Goal: Task Accomplishment & Management: Manage account settings

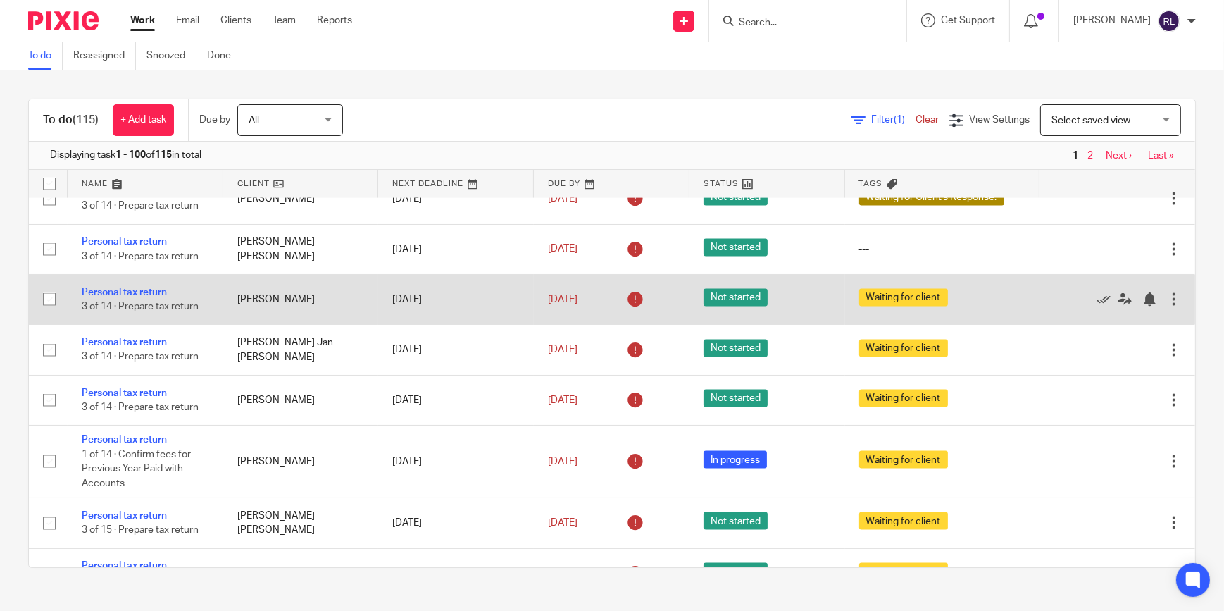
scroll to position [4446, 0]
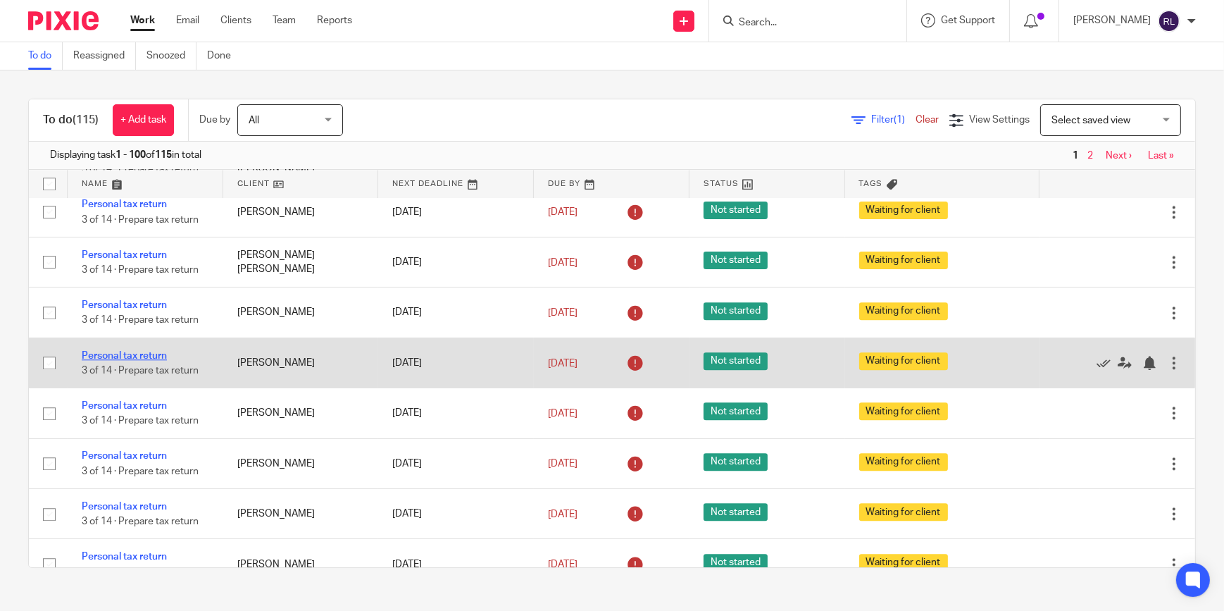
click at [133, 361] on link "Personal tax return" at bounding box center [124, 356] width 85 height 10
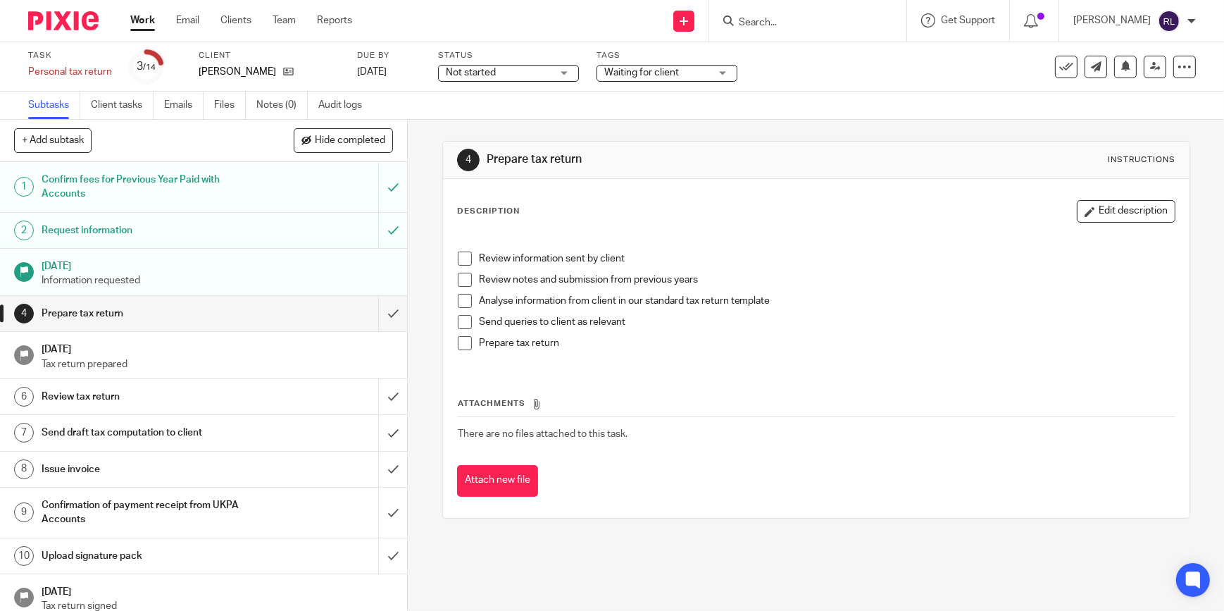
click at [600, 73] on div "Waiting for client" at bounding box center [667, 73] width 141 height 17
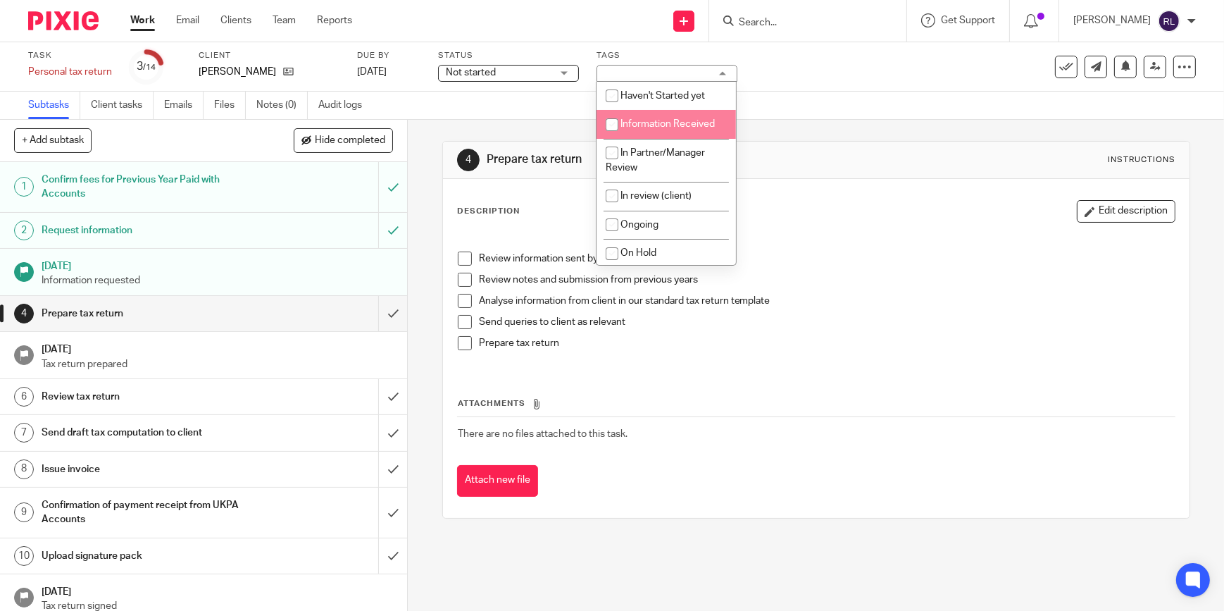
click at [660, 121] on span "Information Received" at bounding box center [668, 124] width 94 height 10
checkbox input "true"
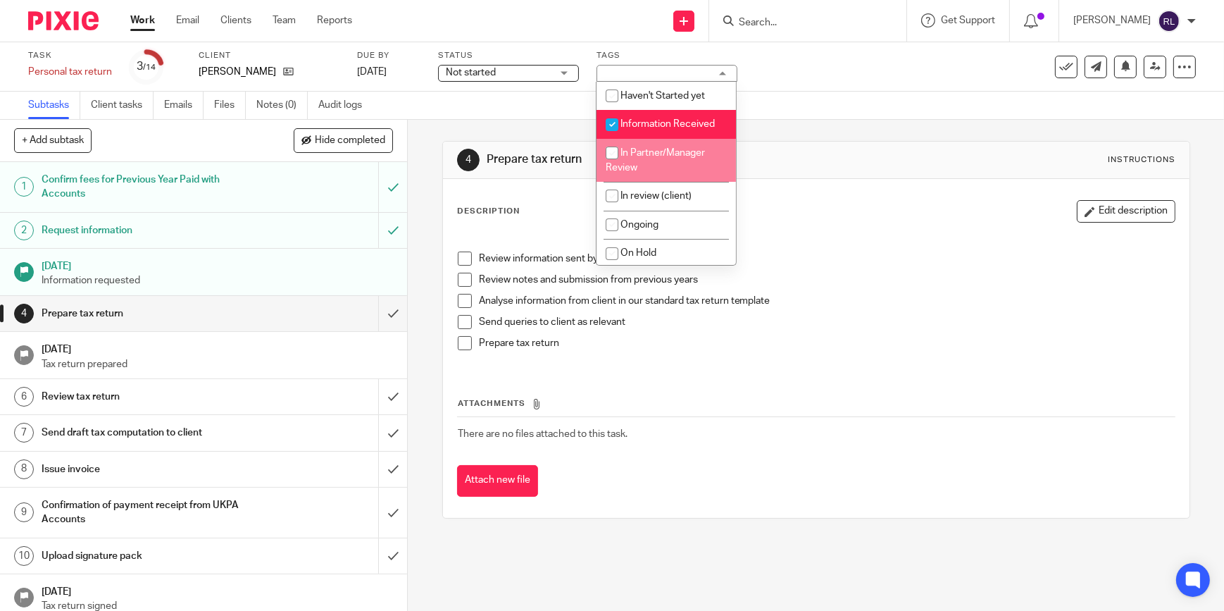
scroll to position [128, 0]
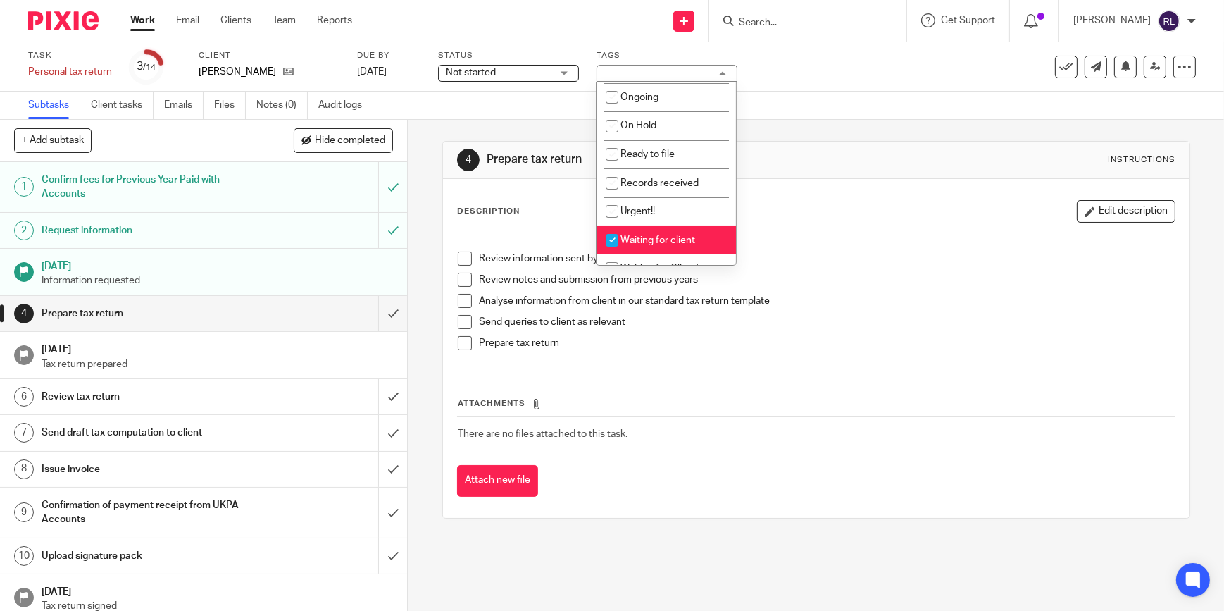
click at [643, 230] on li "Waiting for client" at bounding box center [666, 239] width 139 height 29
checkbox input "false"
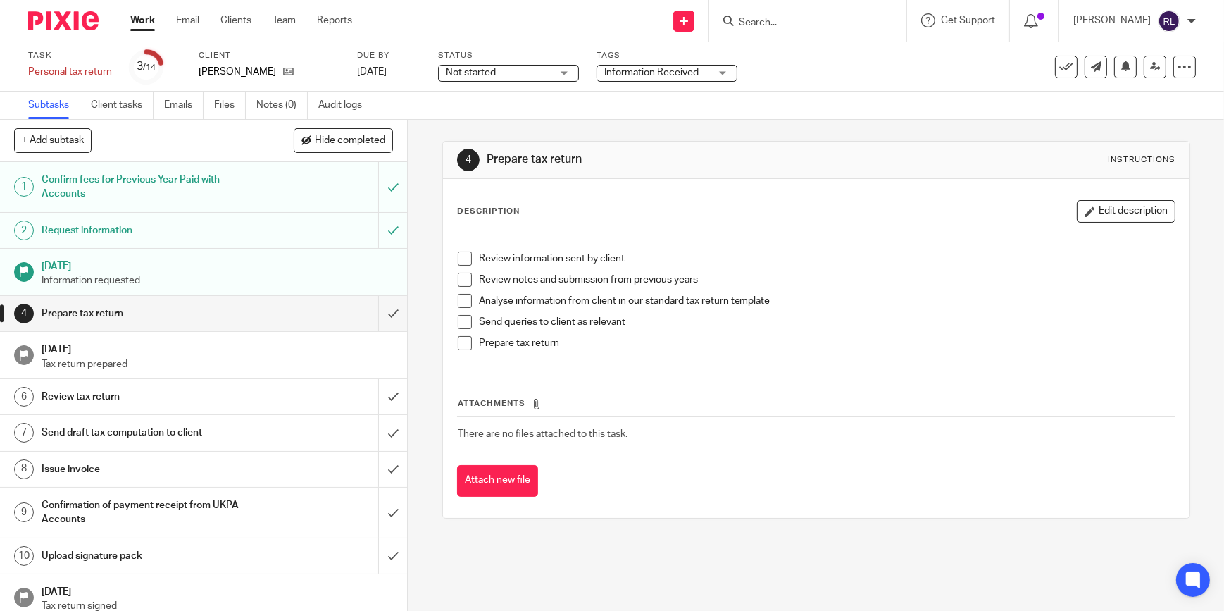
click at [540, 128] on div "4 Prepare tax return Instructions Description Edit description Review informati…" at bounding box center [816, 330] width 748 height 420
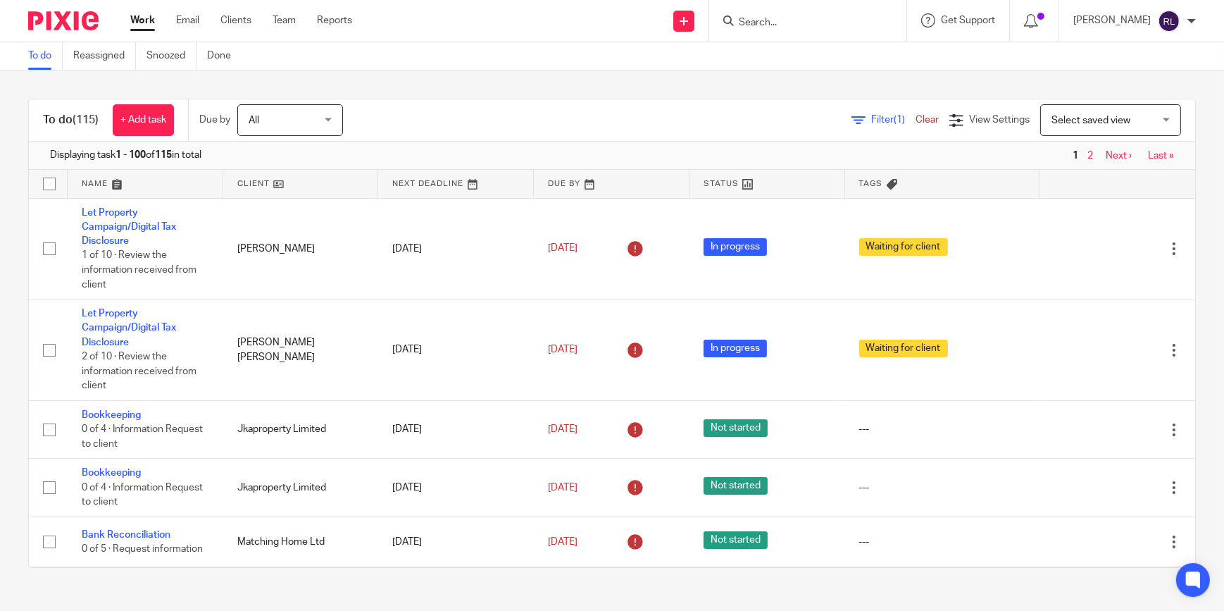
click at [803, 23] on input "Search" at bounding box center [801, 23] width 127 height 13
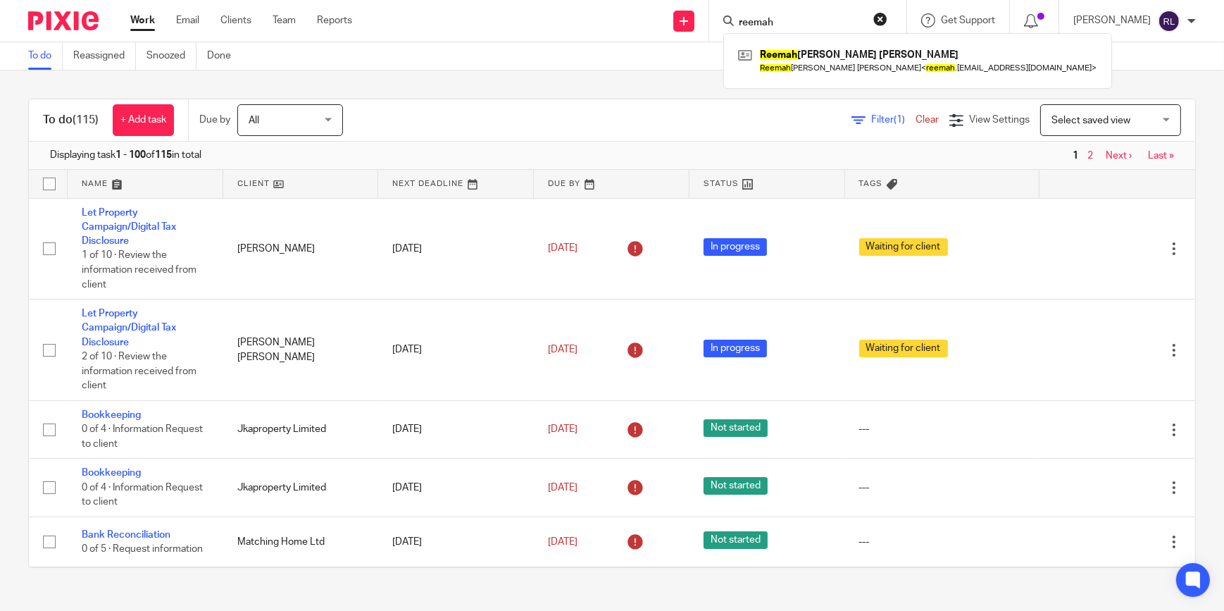
type input "reemah"
drag, startPoint x: 829, startPoint y: 13, endPoint x: 736, endPoint y: 16, distance: 93.8
click at [736, 16] on div "reemah" at bounding box center [806, 21] width 164 height 18
click at [772, 20] on input "reemah" at bounding box center [801, 23] width 127 height 13
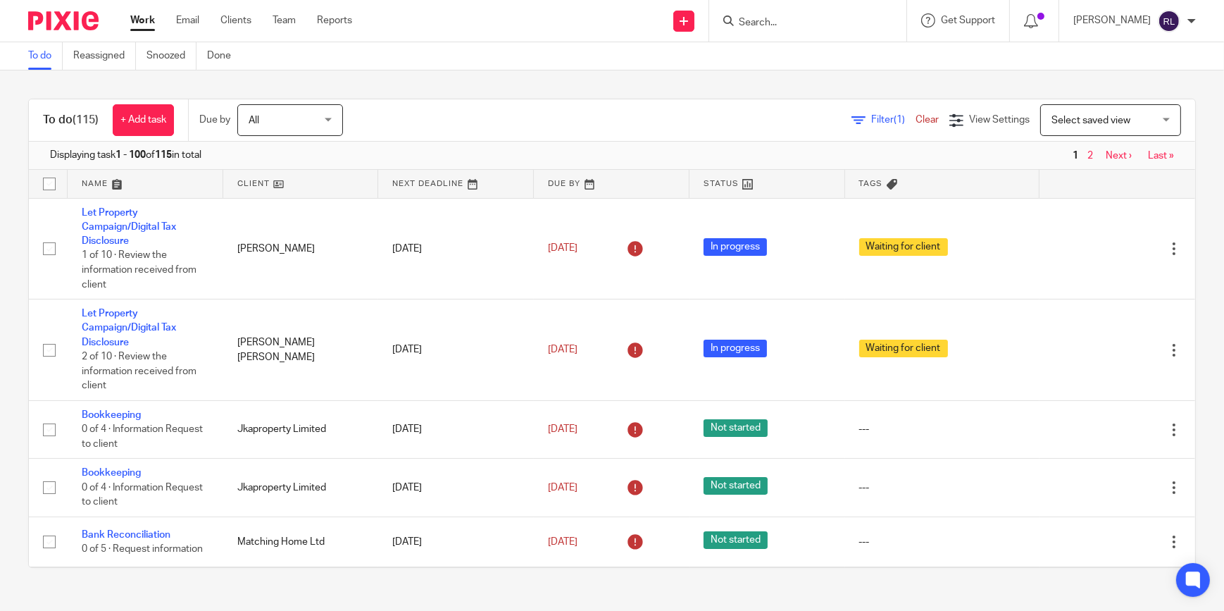
click at [786, 99] on div "To do (115) + Add task Due by All All Today Tomorrow This week Next week This m…" at bounding box center [612, 120] width 1167 height 42
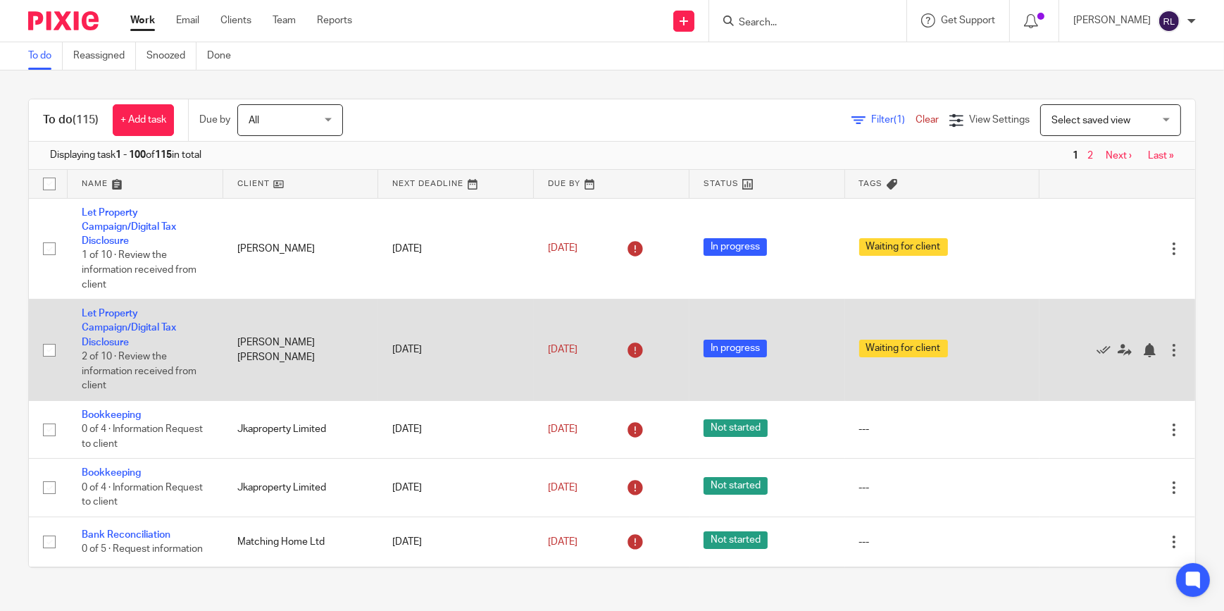
click at [464, 343] on td "[DATE]" at bounding box center [456, 349] width 156 height 101
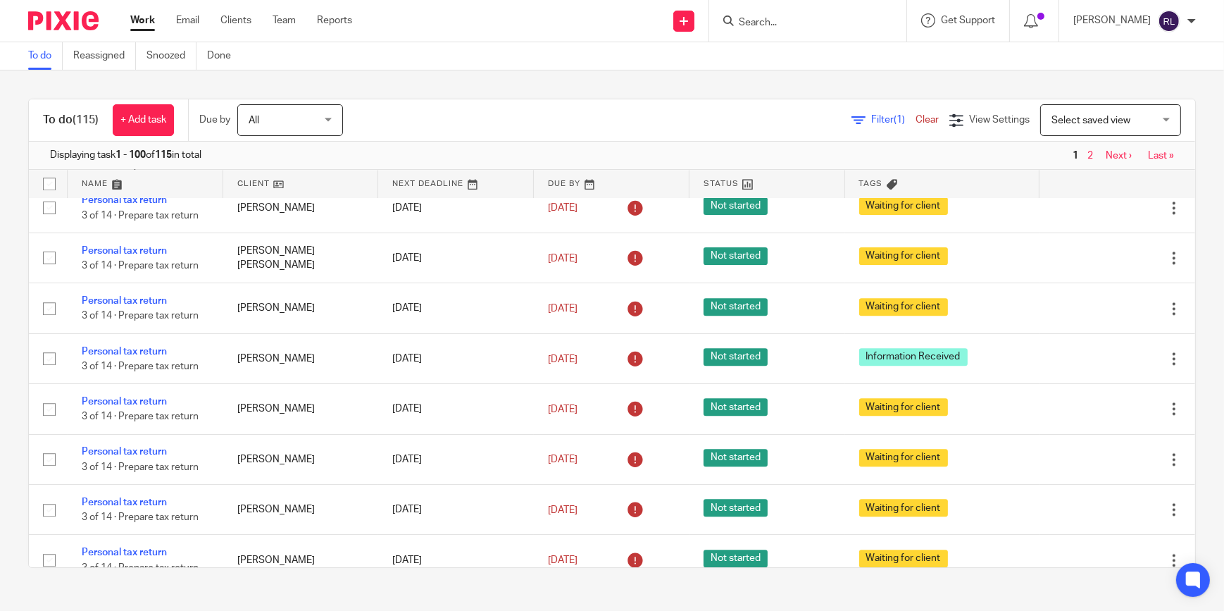
scroll to position [4439, 0]
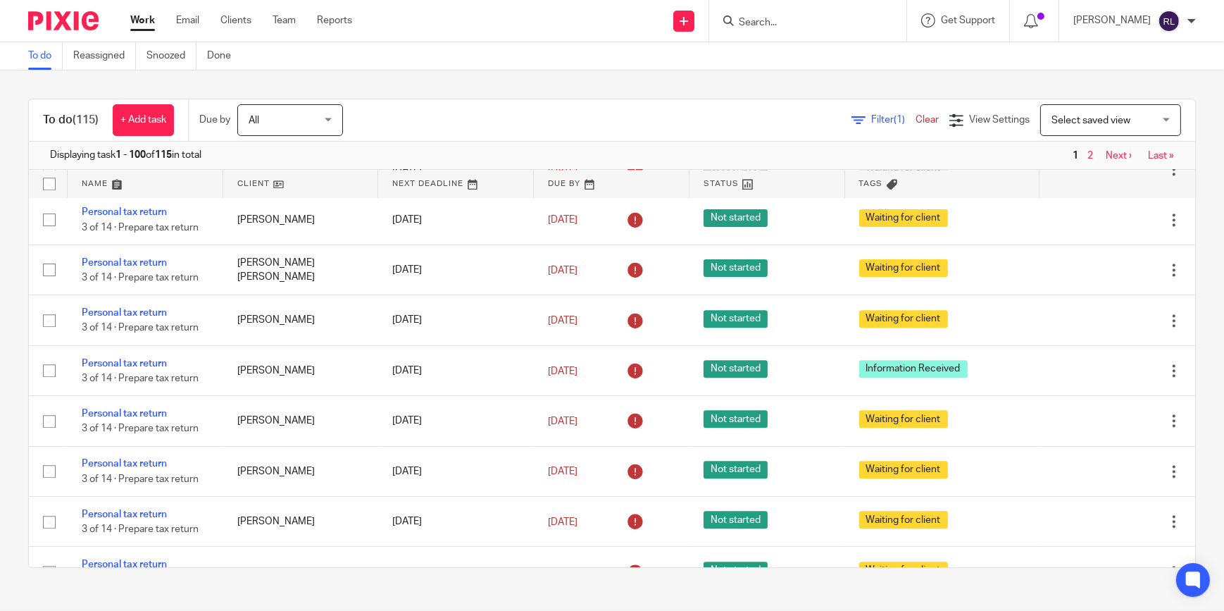
click at [538, 93] on div "To do (115) + Add task Due by All All Today Tomorrow This week Next week This m…" at bounding box center [612, 333] width 1224 height 526
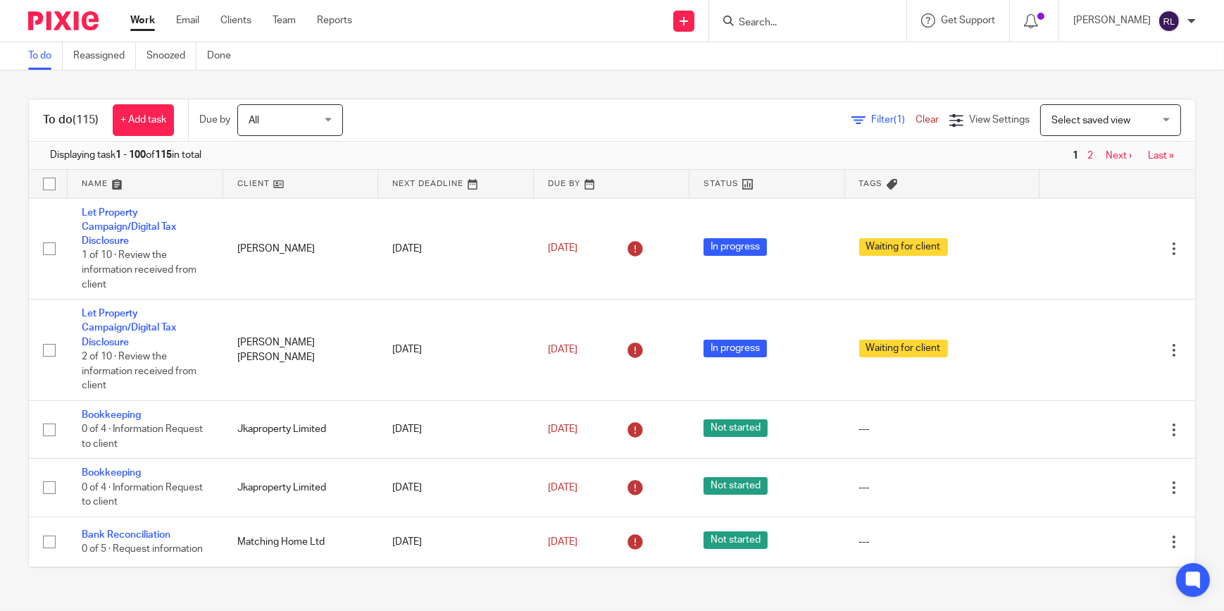
scroll to position [933, 0]
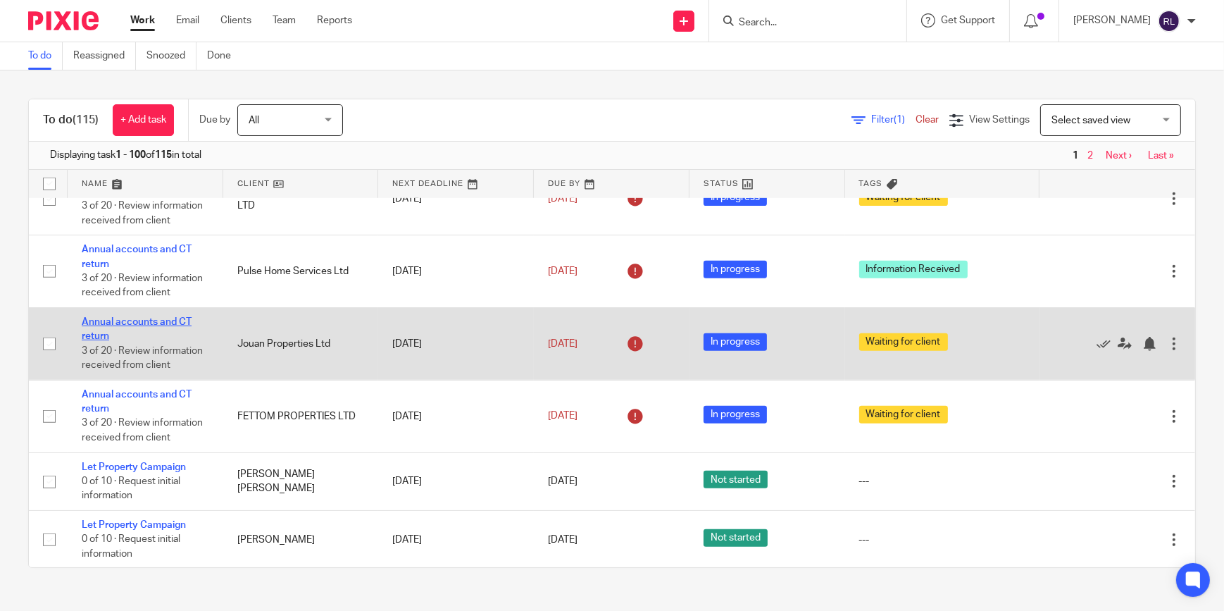
click at [134, 341] on link "Annual accounts and CT return" at bounding box center [137, 329] width 110 height 24
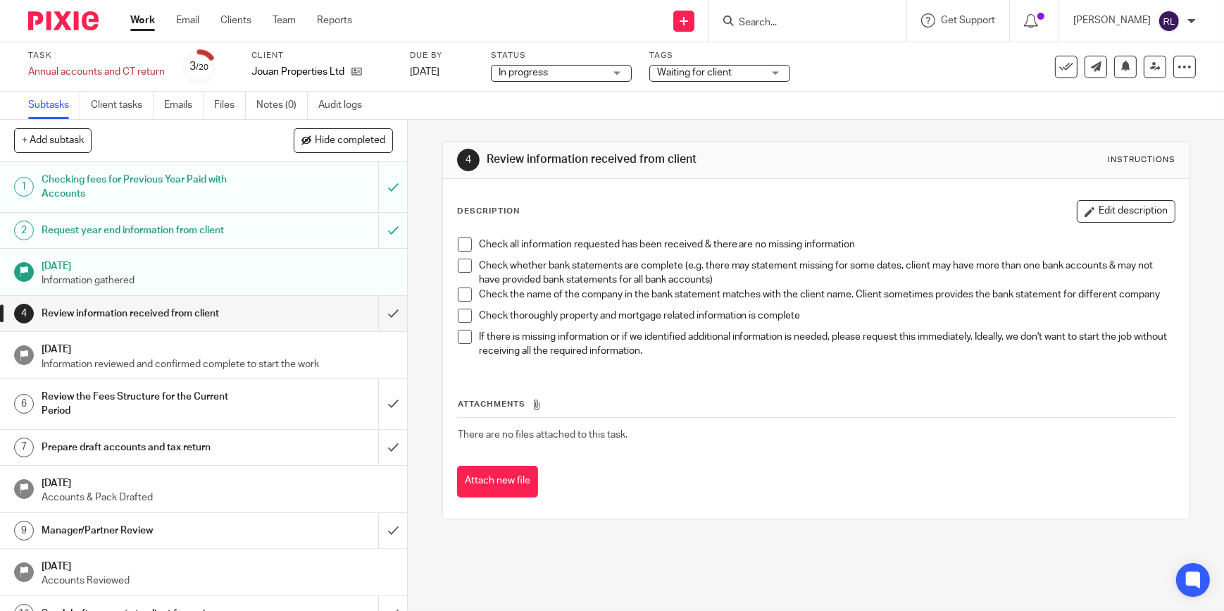
click at [704, 66] on span "Waiting for client" at bounding box center [710, 73] width 106 height 15
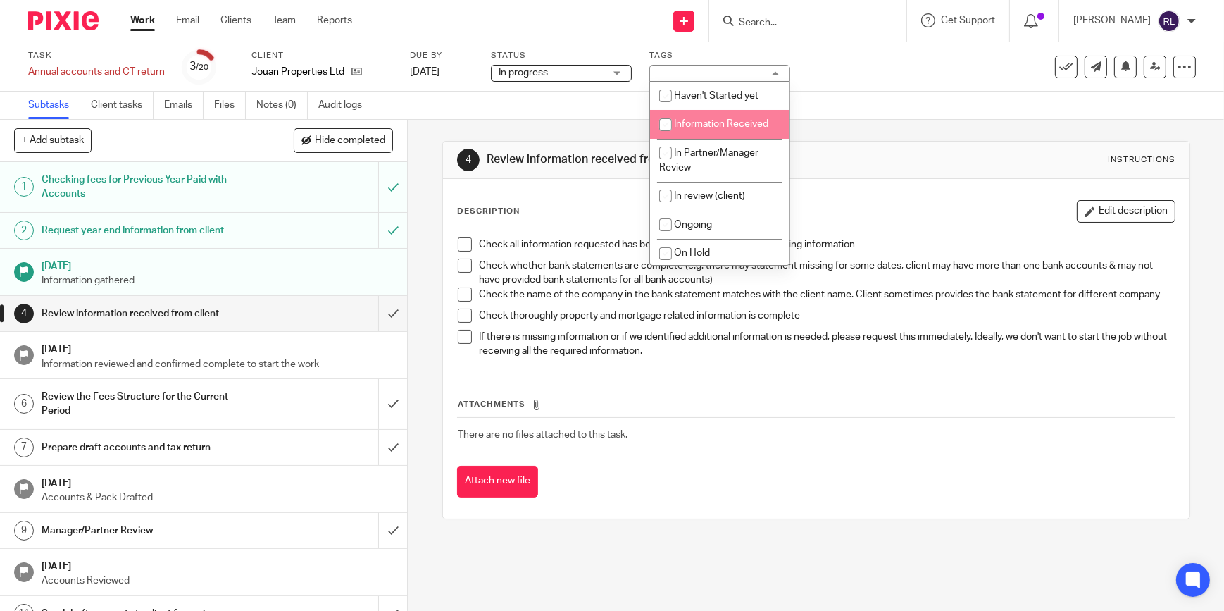
click at [721, 126] on span "Information Received" at bounding box center [721, 124] width 94 height 10
checkbox input "true"
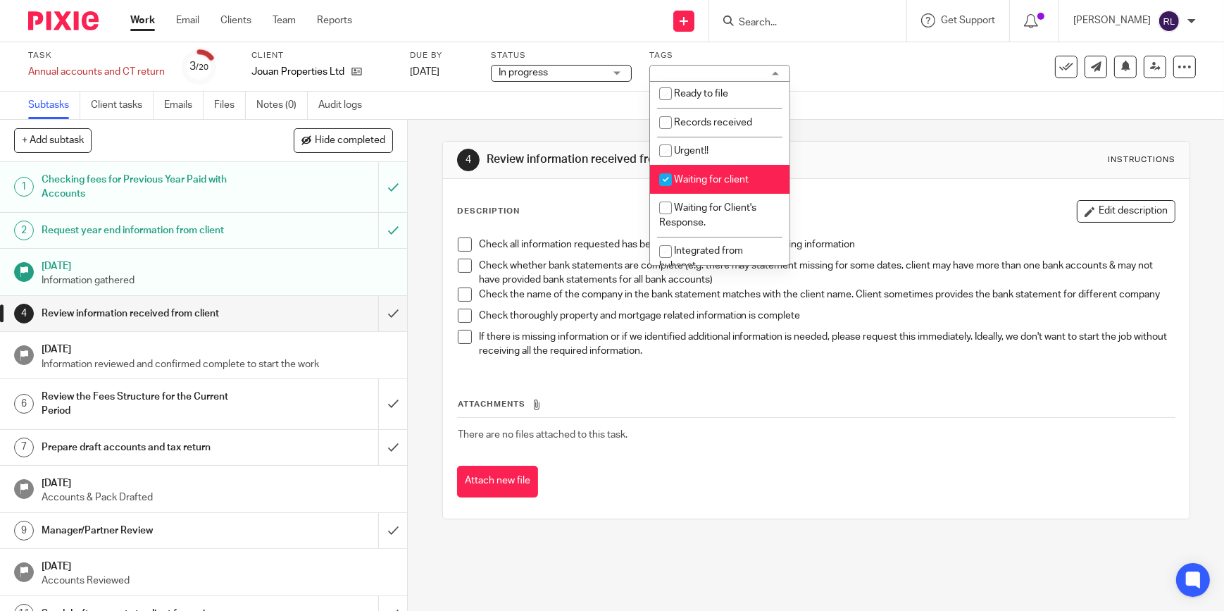
scroll to position [256, 0]
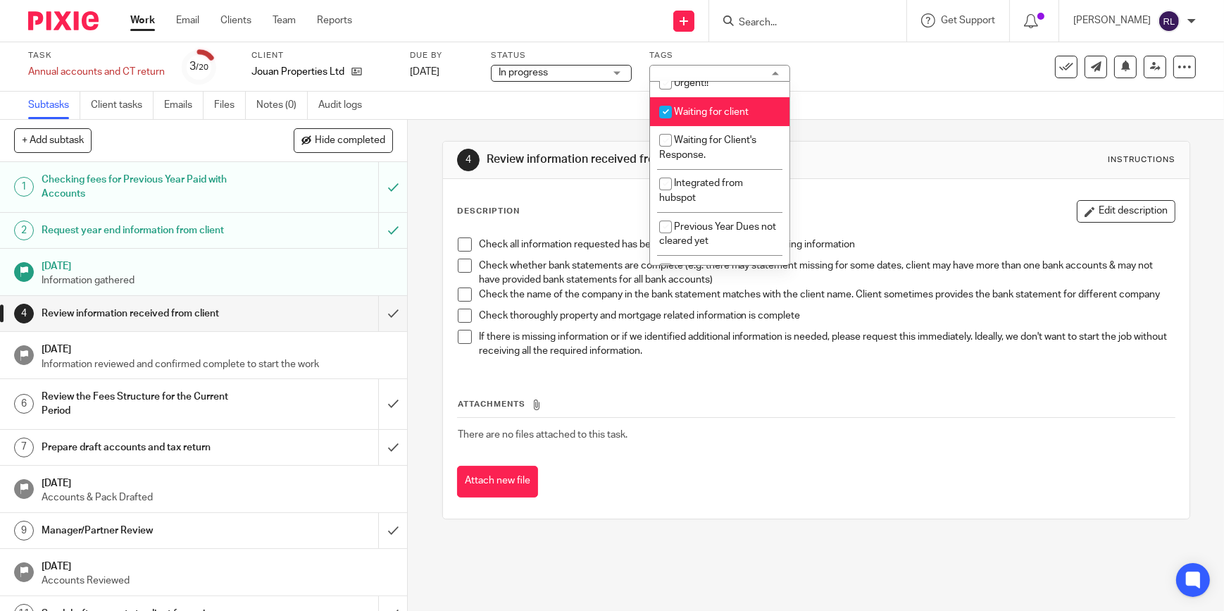
click at [711, 101] on li "Waiting for client" at bounding box center [719, 111] width 139 height 29
checkbox input "false"
click at [843, 99] on div "Subtasks Client tasks Emails Files Notes (0) Audit logs" at bounding box center [612, 106] width 1224 height 28
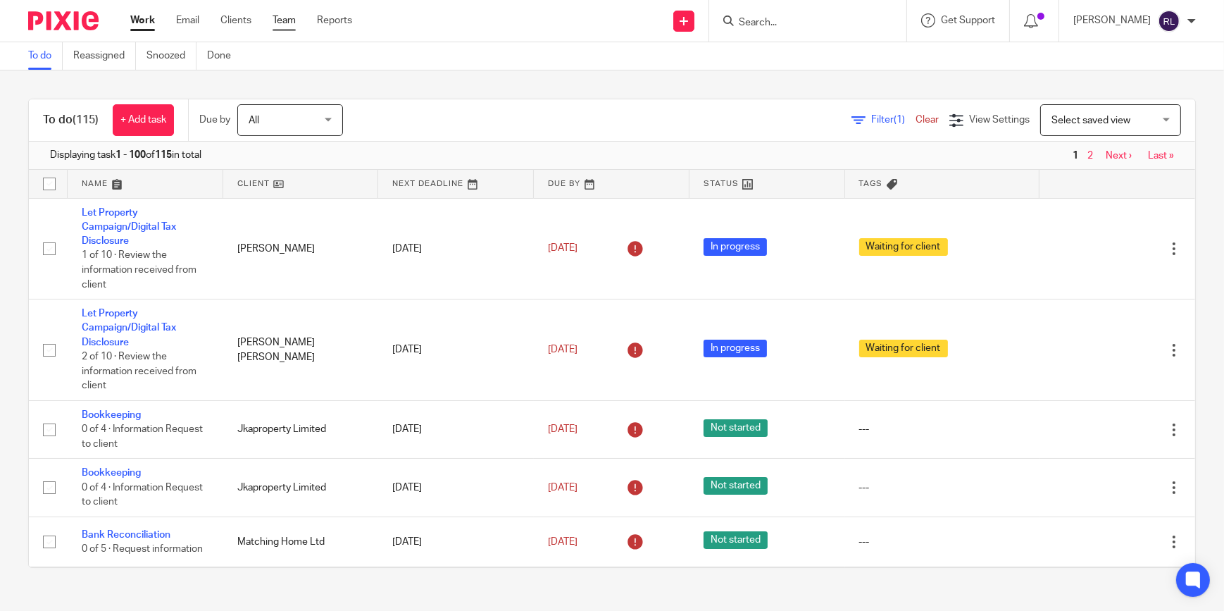
click at [279, 16] on link "Team" at bounding box center [284, 20] width 23 height 14
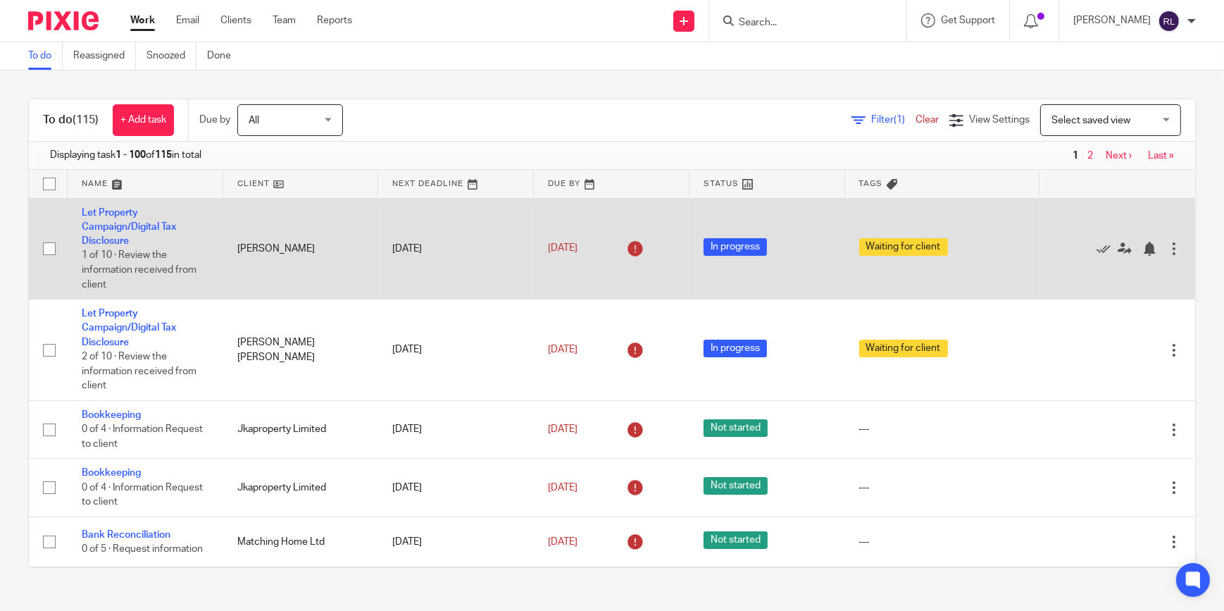
click at [513, 218] on td "[DATE]" at bounding box center [456, 248] width 156 height 101
click at [784, 252] on td "In progress" at bounding box center [768, 248] width 156 height 101
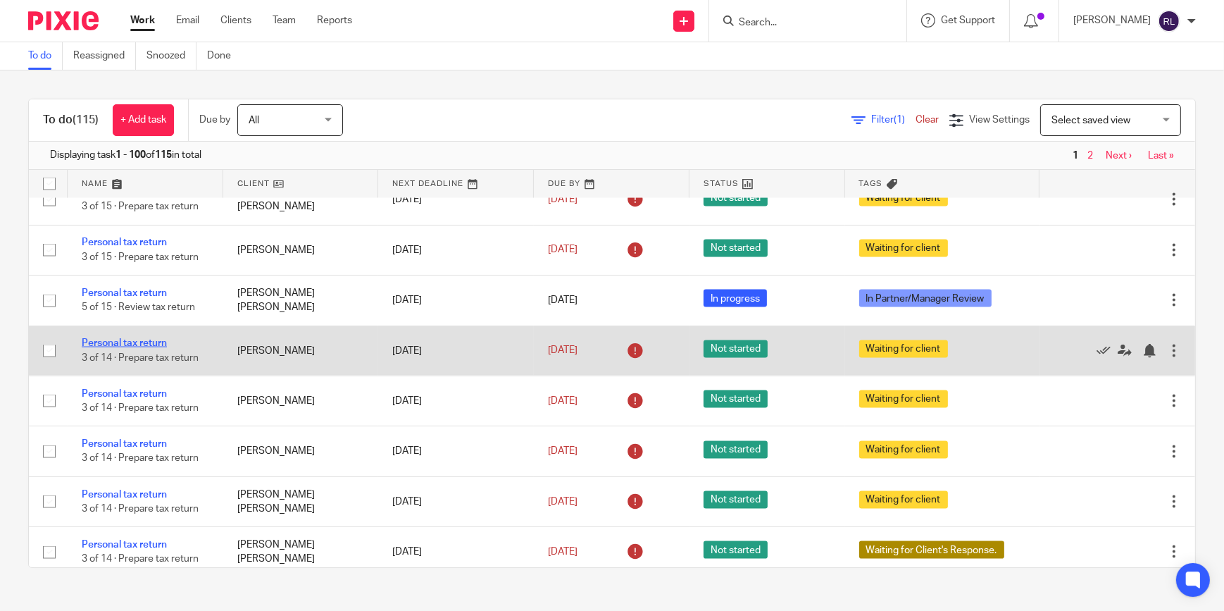
click at [147, 348] on link "Personal tax return" at bounding box center [124, 343] width 85 height 10
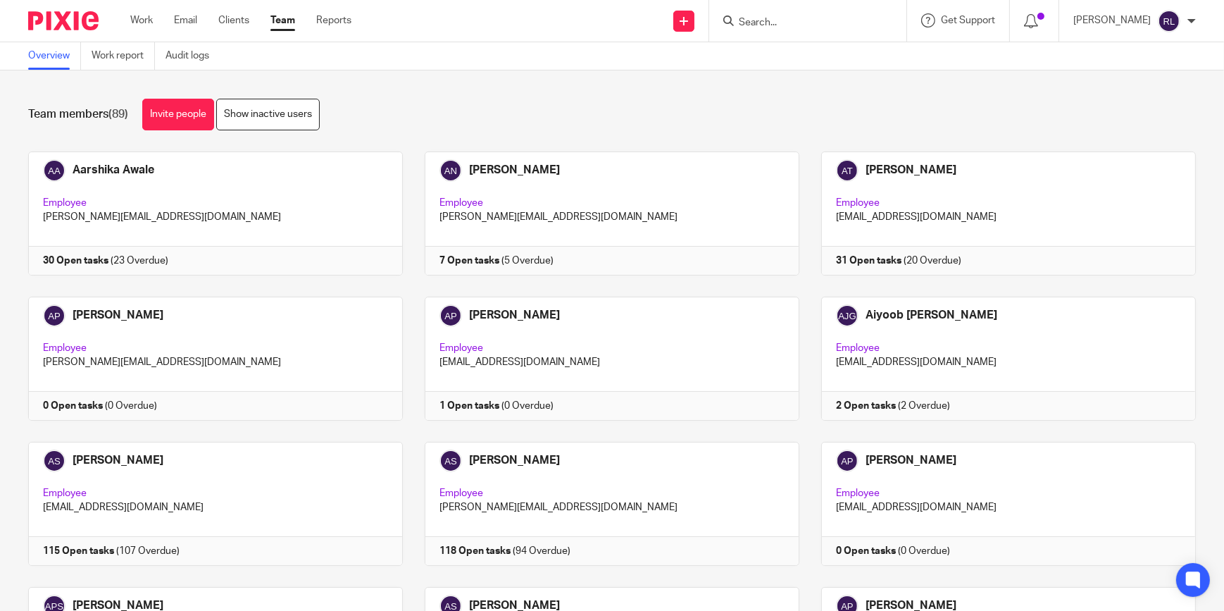
scroll to position [2439, 0]
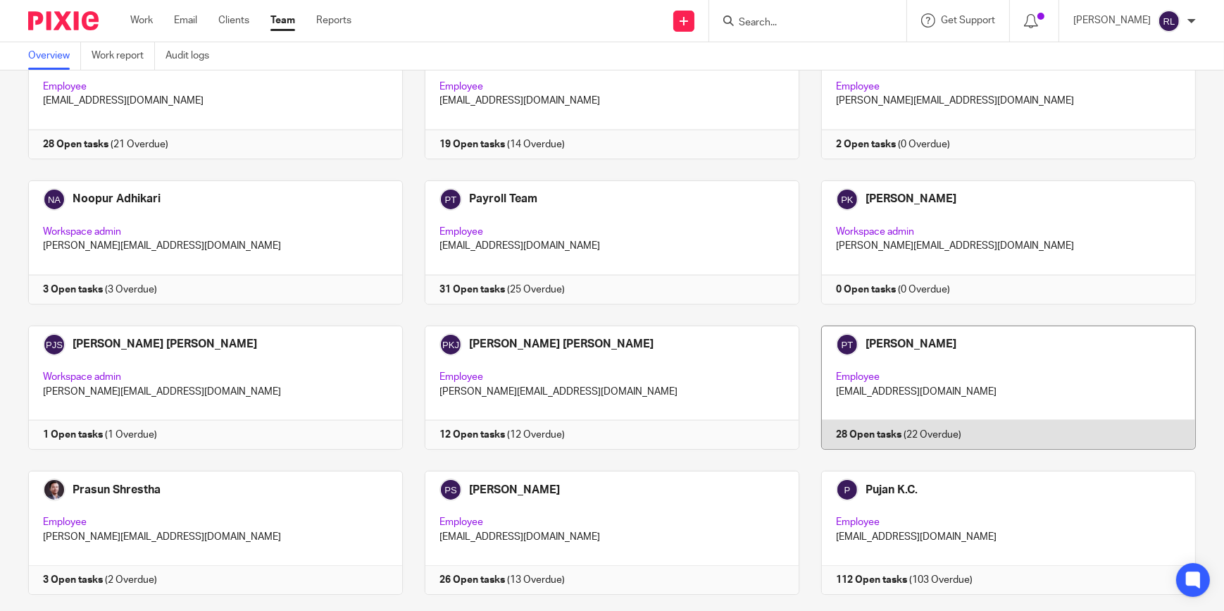
click at [930, 340] on link at bounding box center [998, 387] width 397 height 124
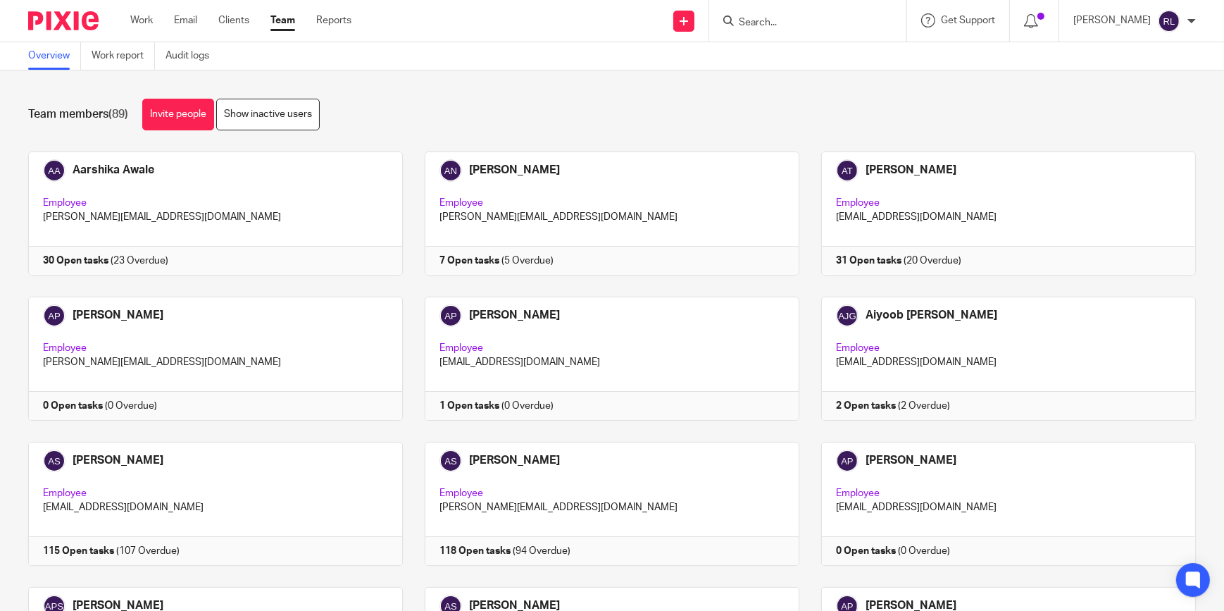
click at [492, 114] on div "Team members (89) Invite people Show inactive users" at bounding box center [612, 115] width 1168 height 32
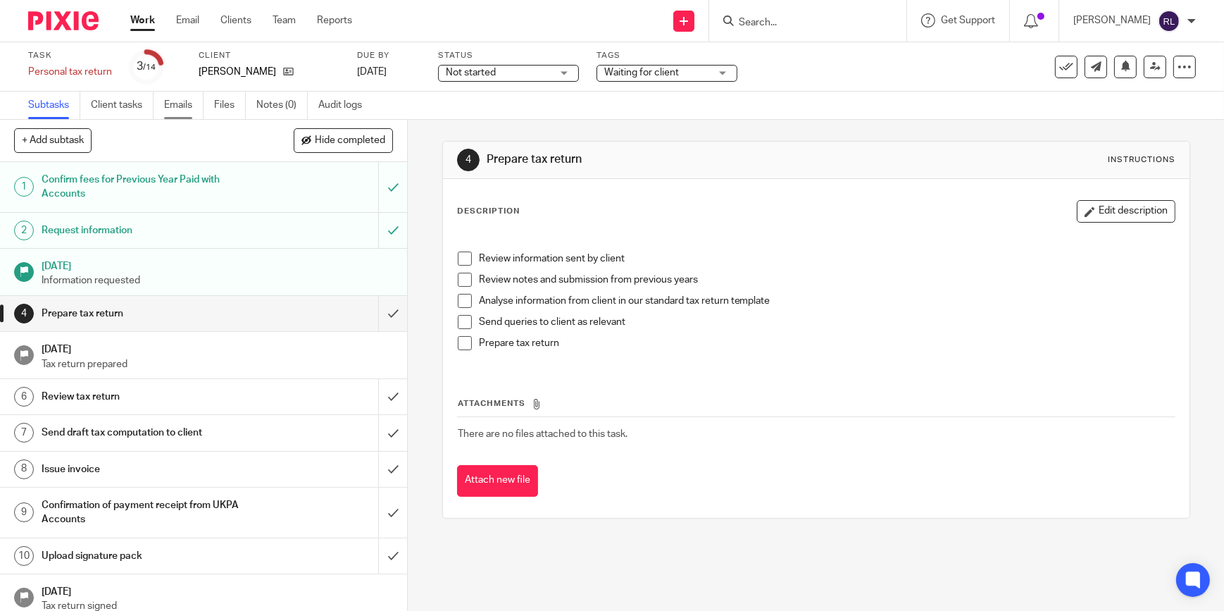
click at [192, 106] on link "Emails" at bounding box center [183, 105] width 39 height 27
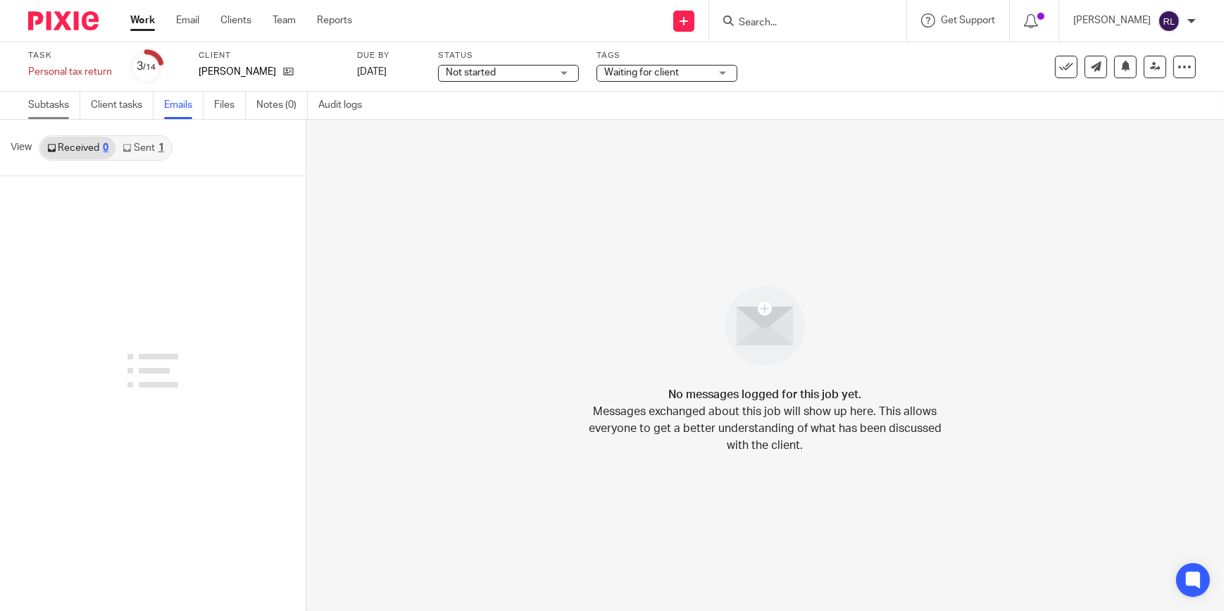
click at [59, 99] on link "Subtasks" at bounding box center [54, 105] width 52 height 27
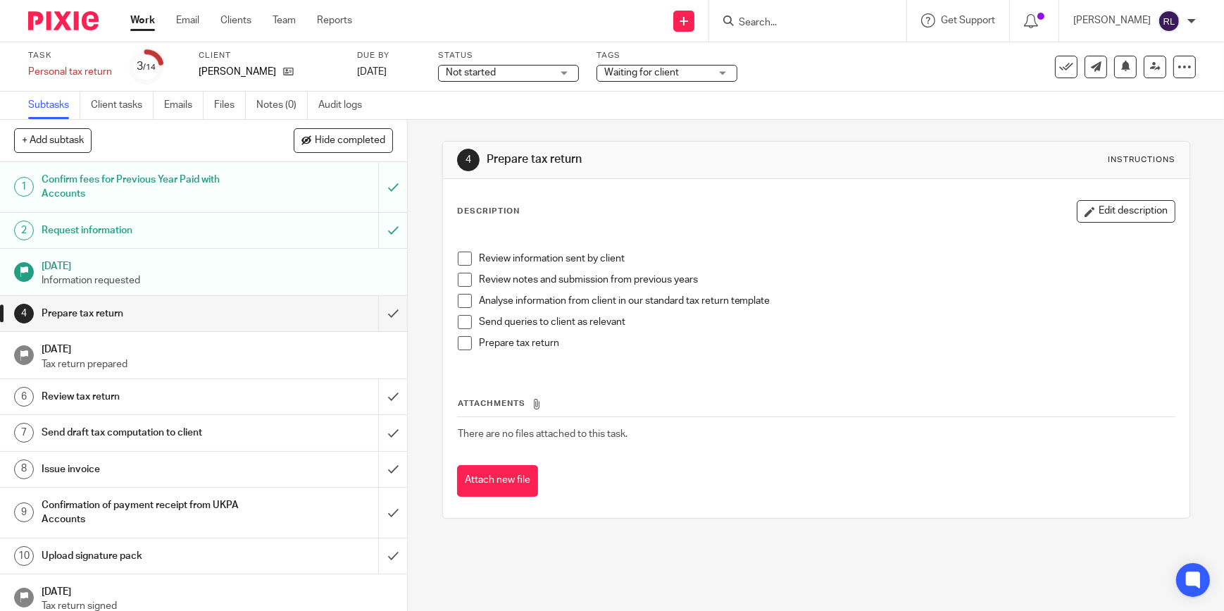
click at [768, 18] on input "Search" at bounding box center [801, 23] width 127 height 13
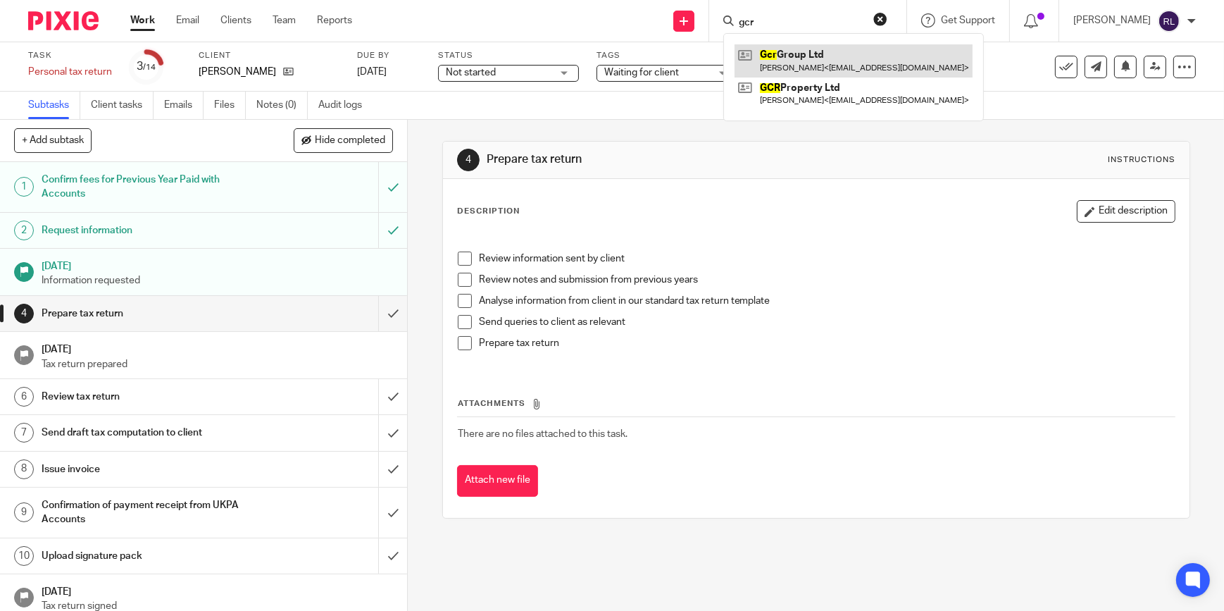
type input "gcr"
click at [875, 56] on link at bounding box center [854, 60] width 238 height 32
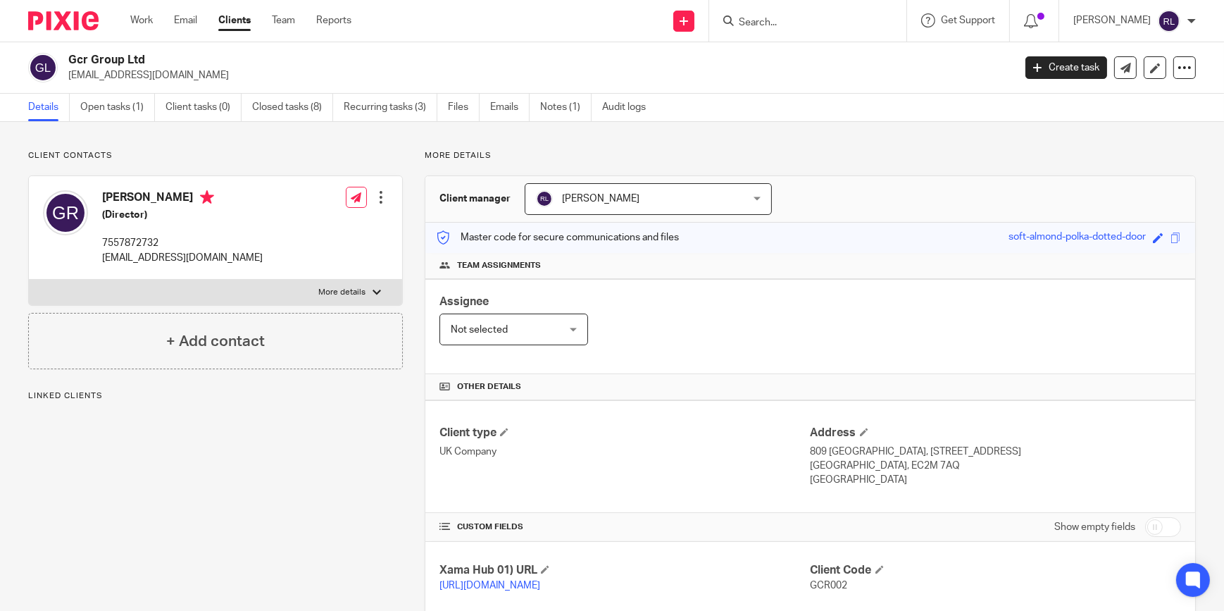
click at [124, 115] on link "Open tasks (1)" at bounding box center [117, 107] width 75 height 27
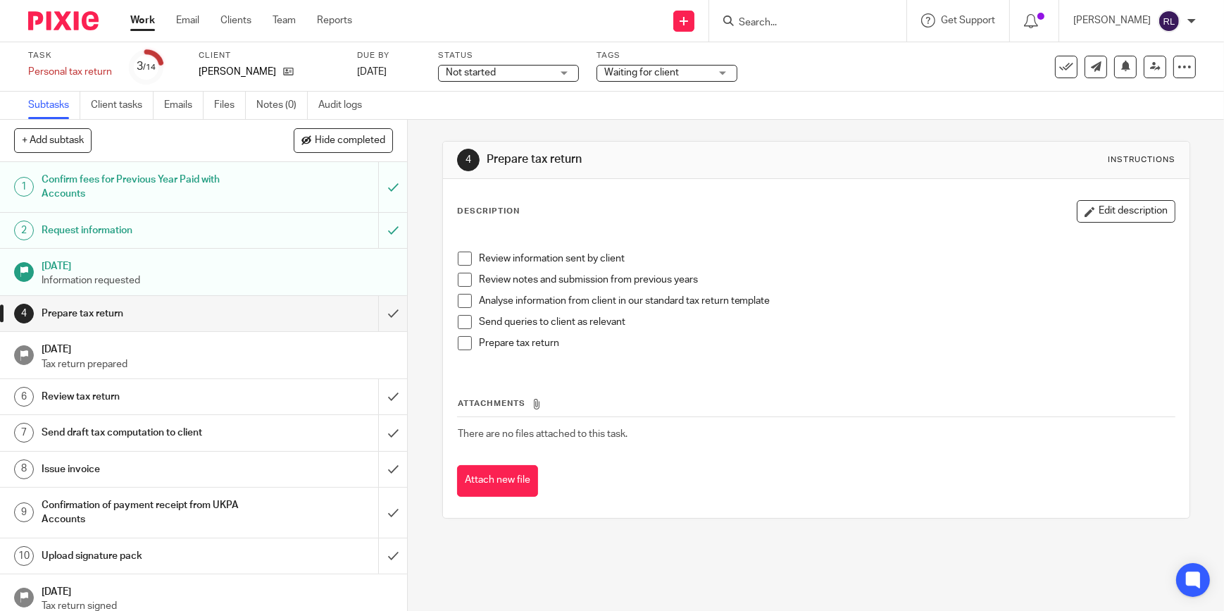
click at [790, 122] on div "4 Prepare tax return Instructions Description Edit description Review informati…" at bounding box center [816, 330] width 748 height 420
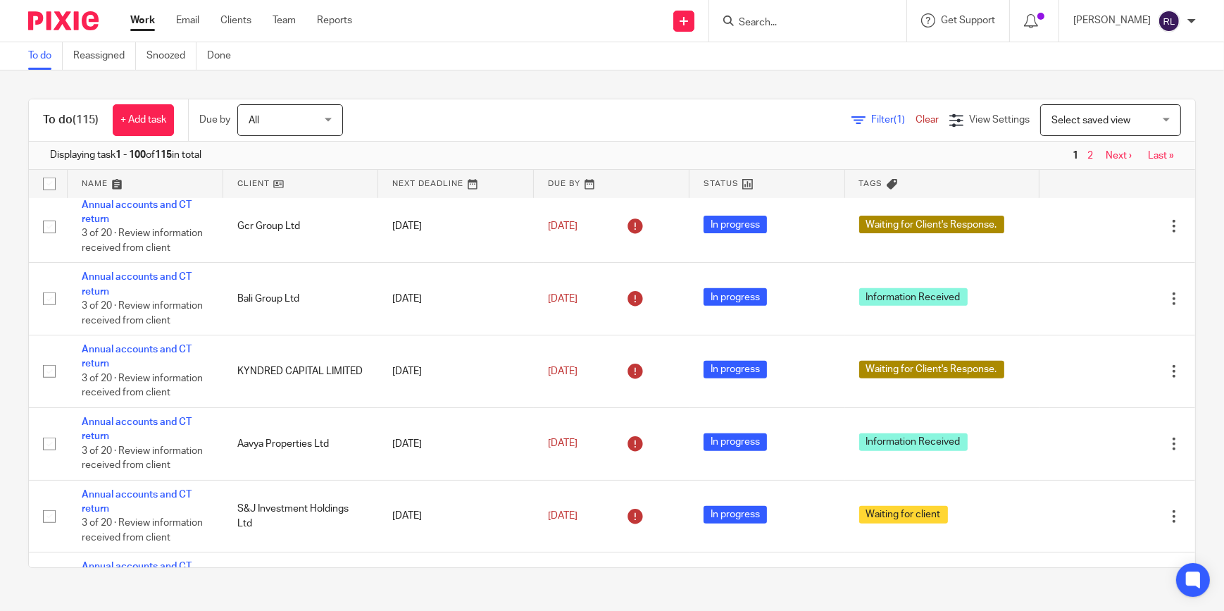
scroll to position [1345, 0]
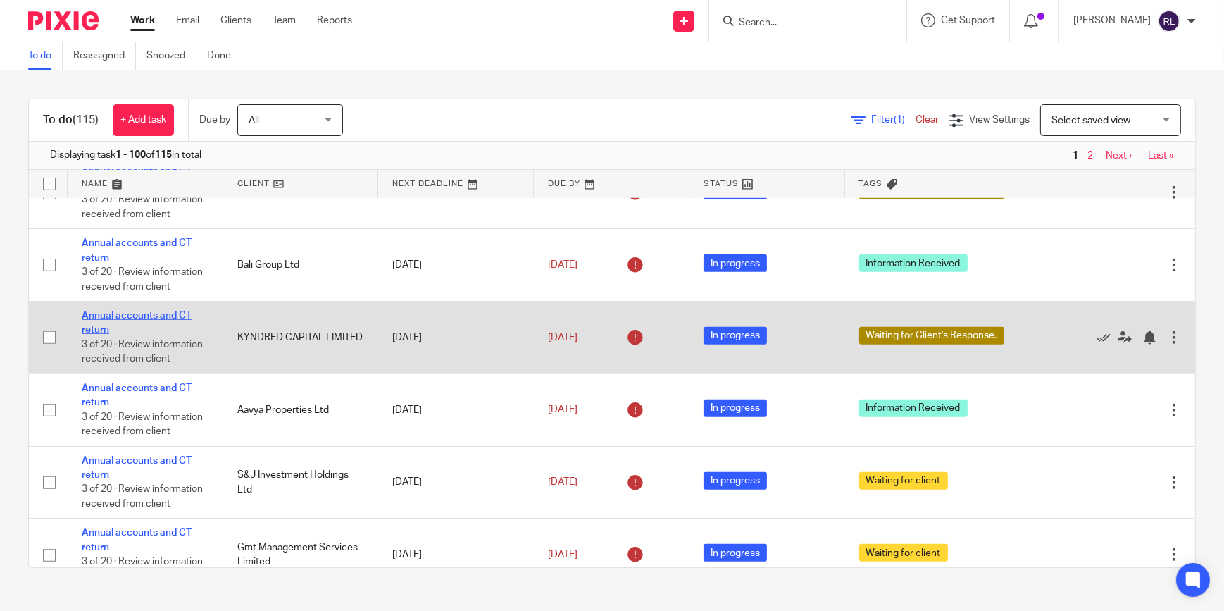
click at [173, 335] on link "Annual accounts and CT return" at bounding box center [137, 323] width 110 height 24
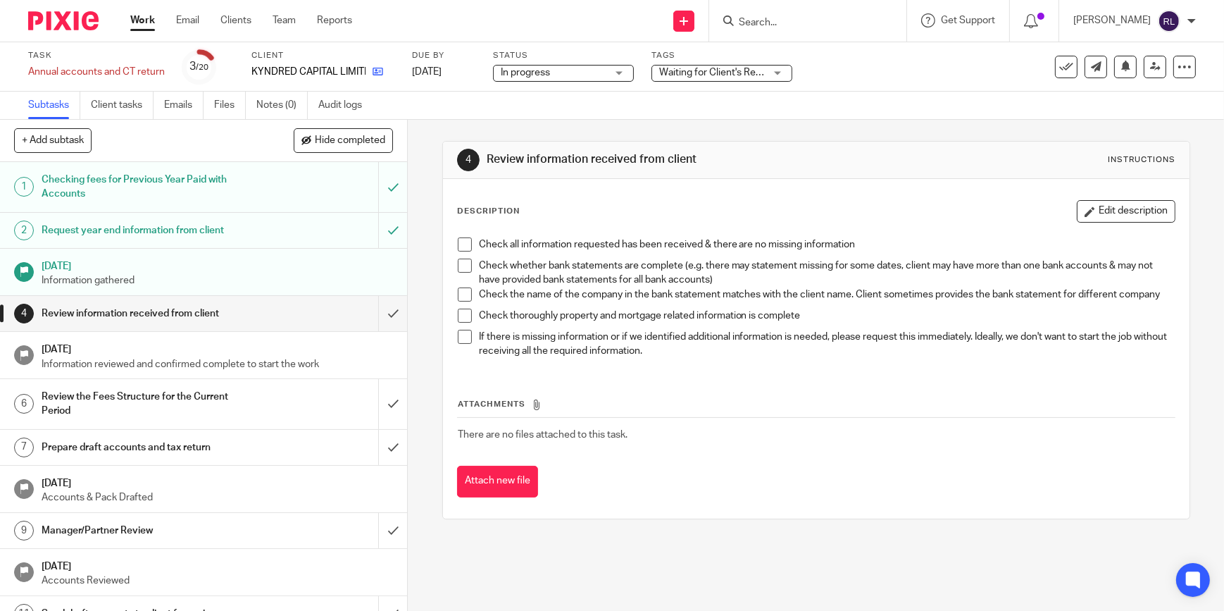
click at [371, 68] on link at bounding box center [375, 72] width 18 height 14
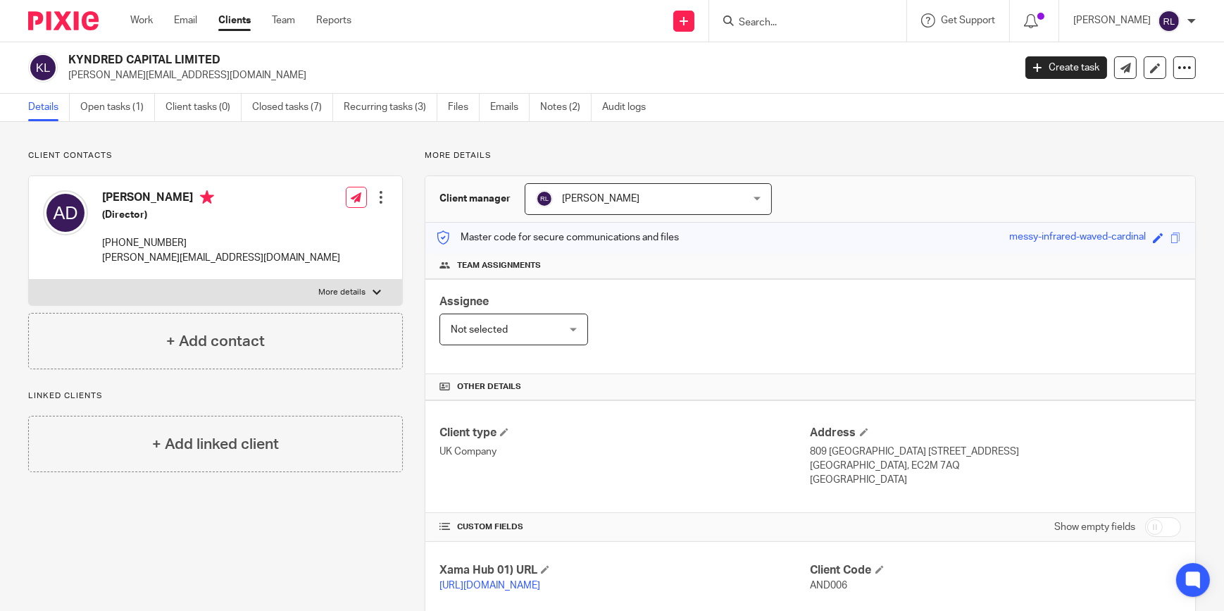
drag, startPoint x: 435, startPoint y: 197, endPoint x: 376, endPoint y: 200, distance: 60.0
click at [430, 204] on div "Client manager [PERSON_NAME] [PERSON_NAME] [PERSON_NAME] [PERSON_NAME] [PERSON_…" at bounding box center [811, 199] width 770 height 46
click at [151, 111] on link "Open tasks (1)" at bounding box center [117, 107] width 75 height 27
click at [781, 19] on input "Search" at bounding box center [801, 23] width 127 height 13
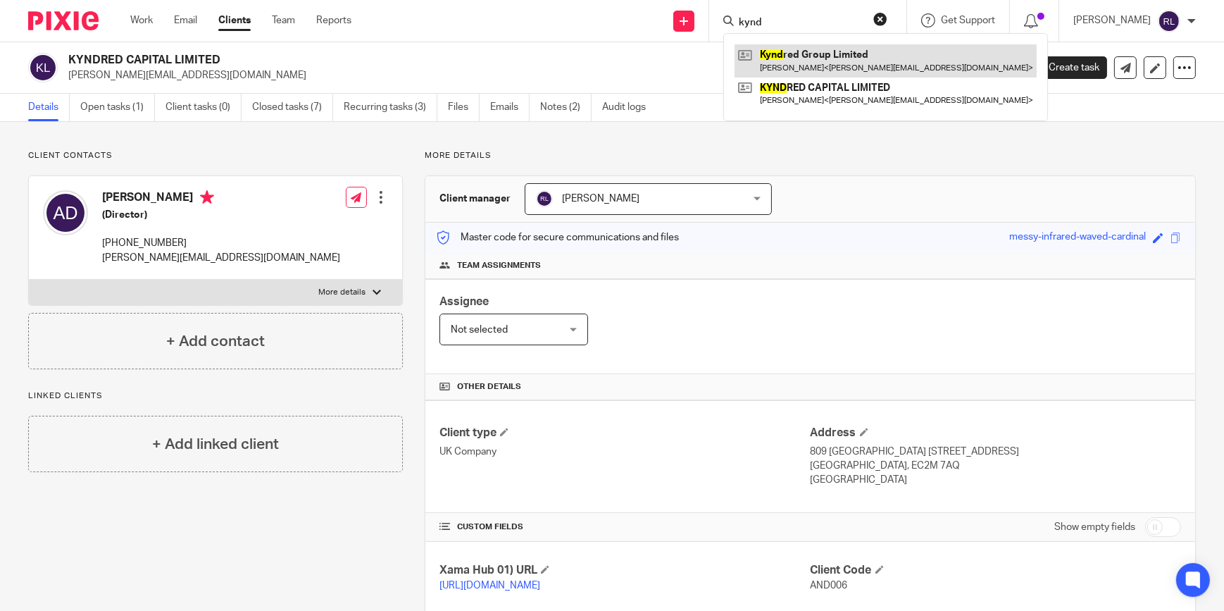
type input "kynd"
click at [803, 63] on link at bounding box center [886, 60] width 302 height 32
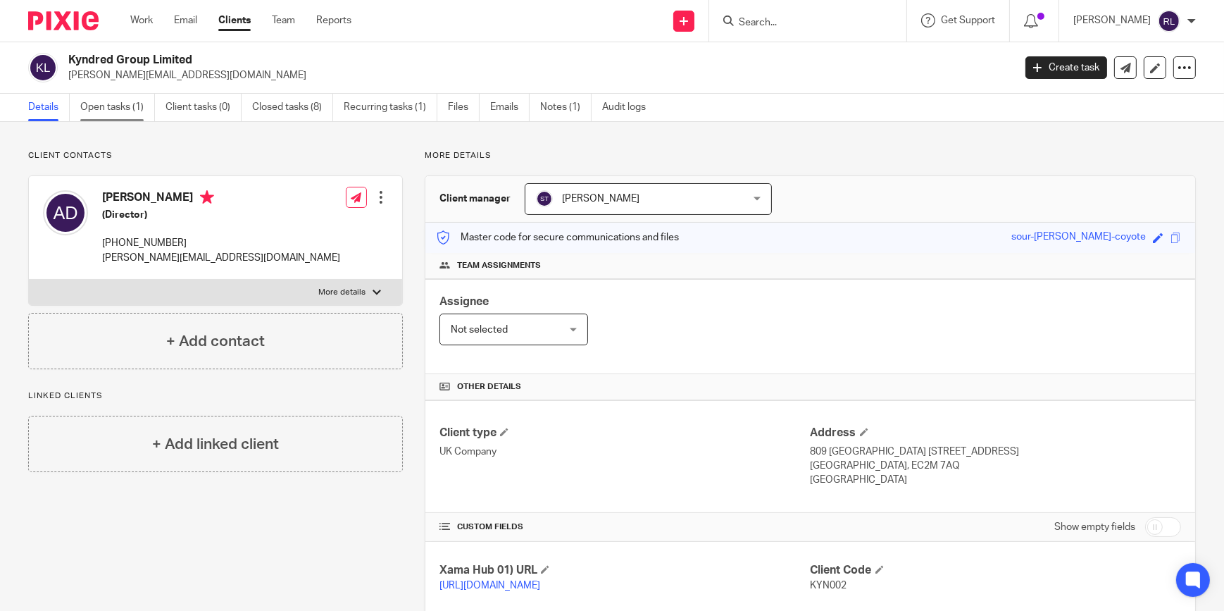
click at [108, 106] on link "Open tasks (1)" at bounding box center [117, 107] width 75 height 27
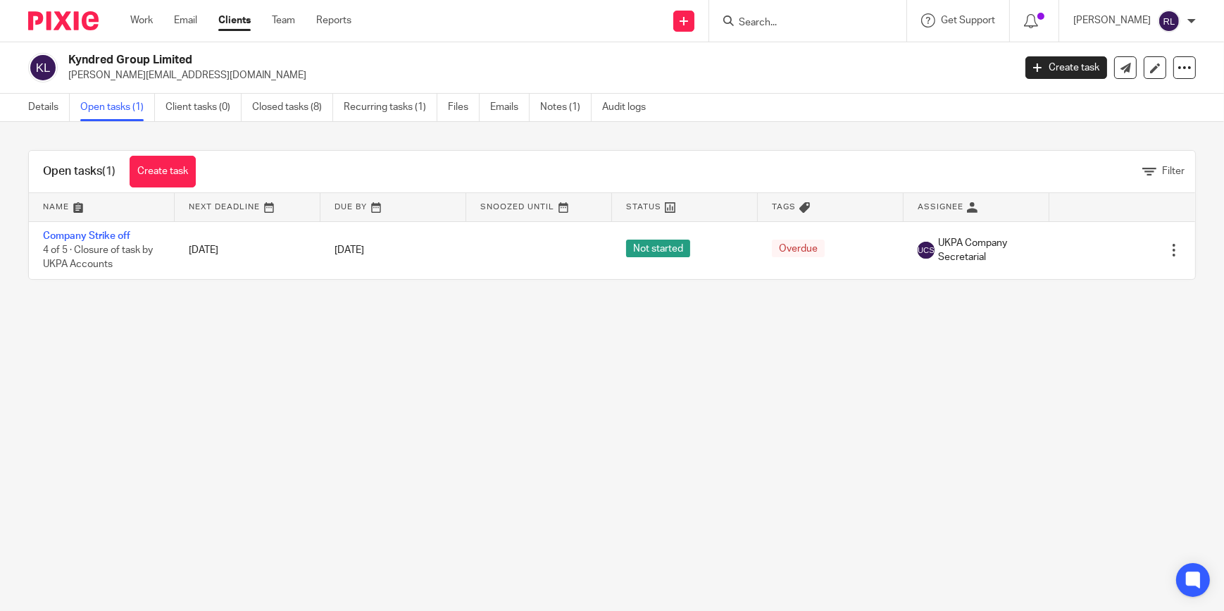
click at [440, 299] on div "Open tasks (1) Create task Filter Name Next Deadline Due By Snoozed Until Statu…" at bounding box center [612, 215] width 1224 height 186
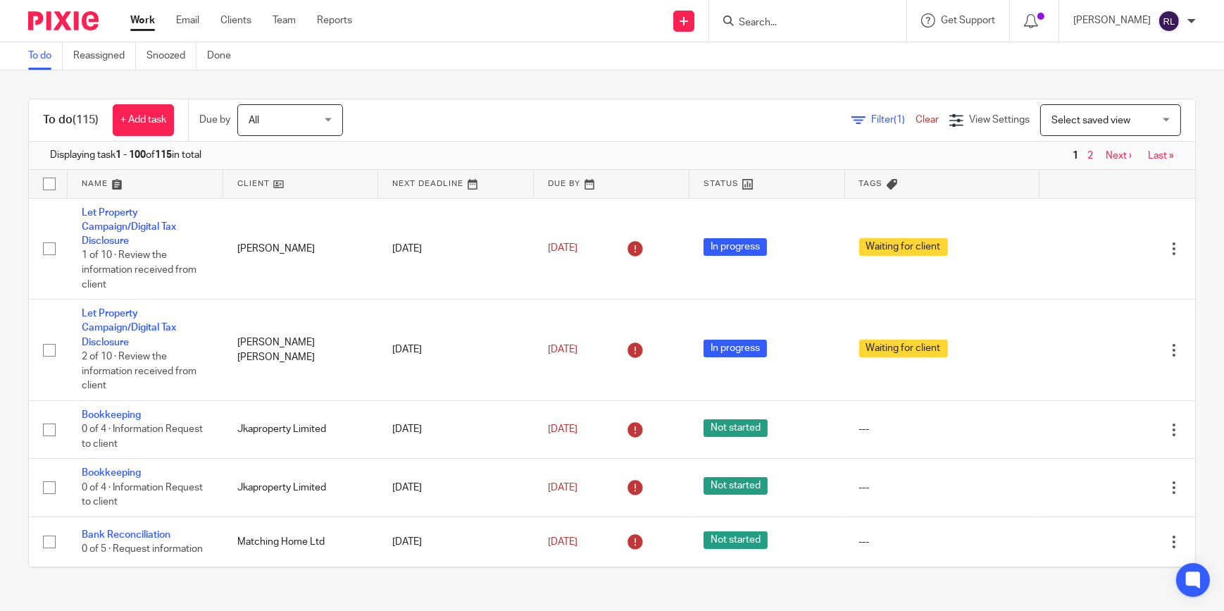
click at [767, 28] on form at bounding box center [813, 21] width 150 height 18
click at [771, 58] on div "To do Reassigned Snoozed Done" at bounding box center [612, 56] width 1224 height 28
click at [530, 121] on div "Filter (1) Clear View Settings View Settings (1) Filters Clear Save Manage save…" at bounding box center [782, 120] width 828 height 32
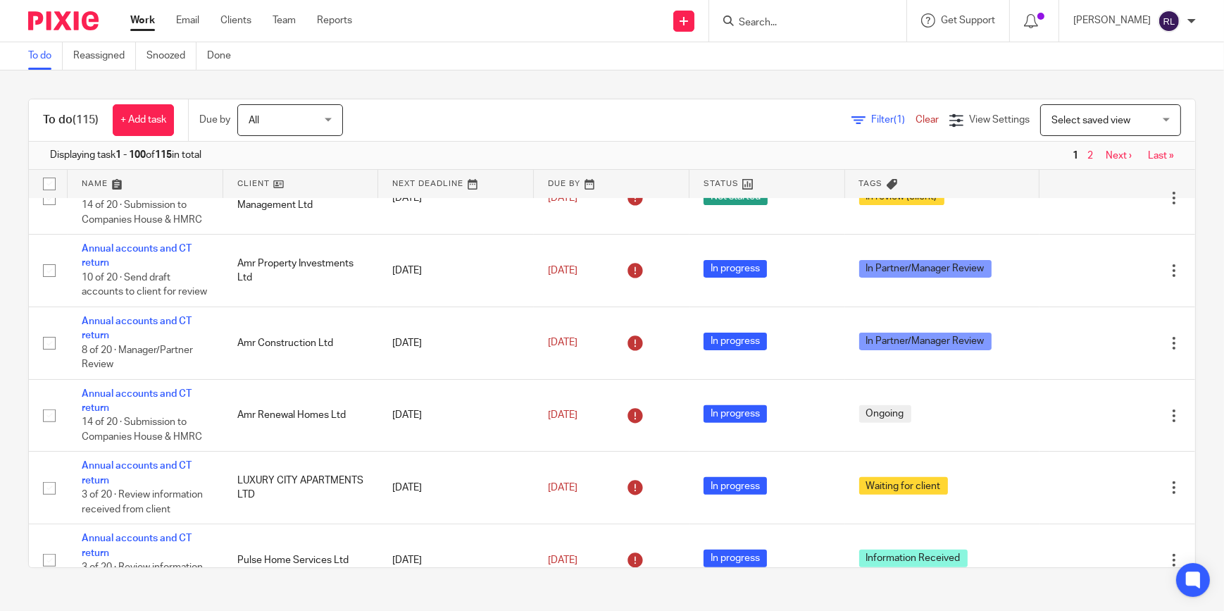
scroll to position [406, 0]
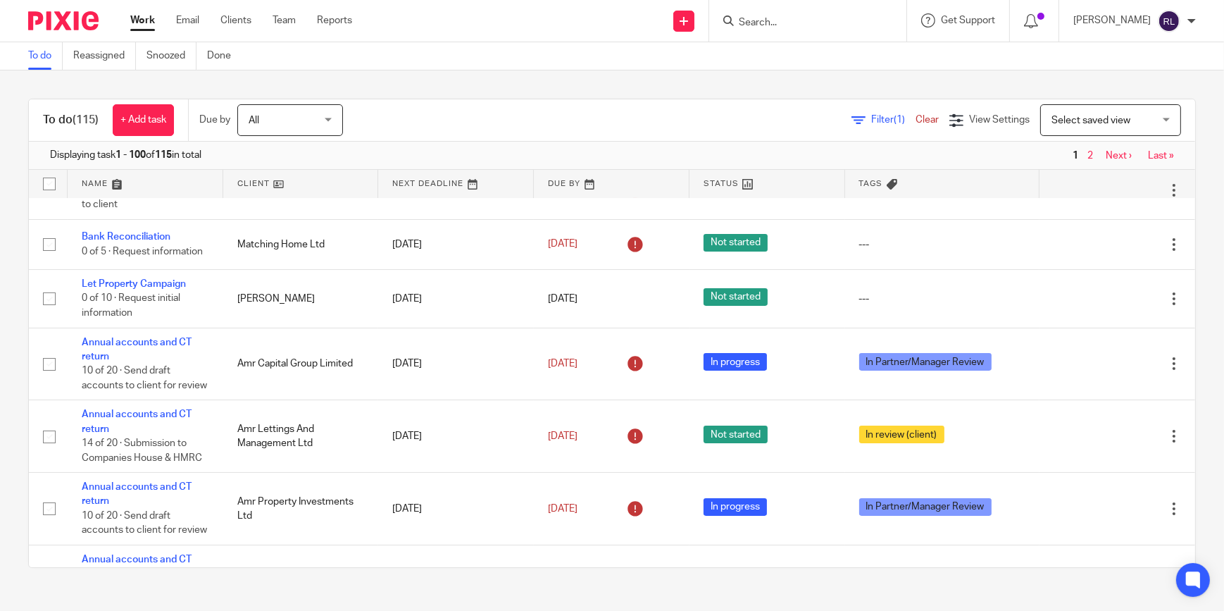
click at [552, 85] on div "To do (115) + Add task Due by All All [DATE] [DATE] This week Next week This mo…" at bounding box center [612, 333] width 1224 height 526
click at [519, 89] on div "To do (115) + Add task Due by All All [DATE] [DATE] This week Next week This mo…" at bounding box center [612, 333] width 1224 height 526
